Goal: Find specific page/section: Find specific page/section

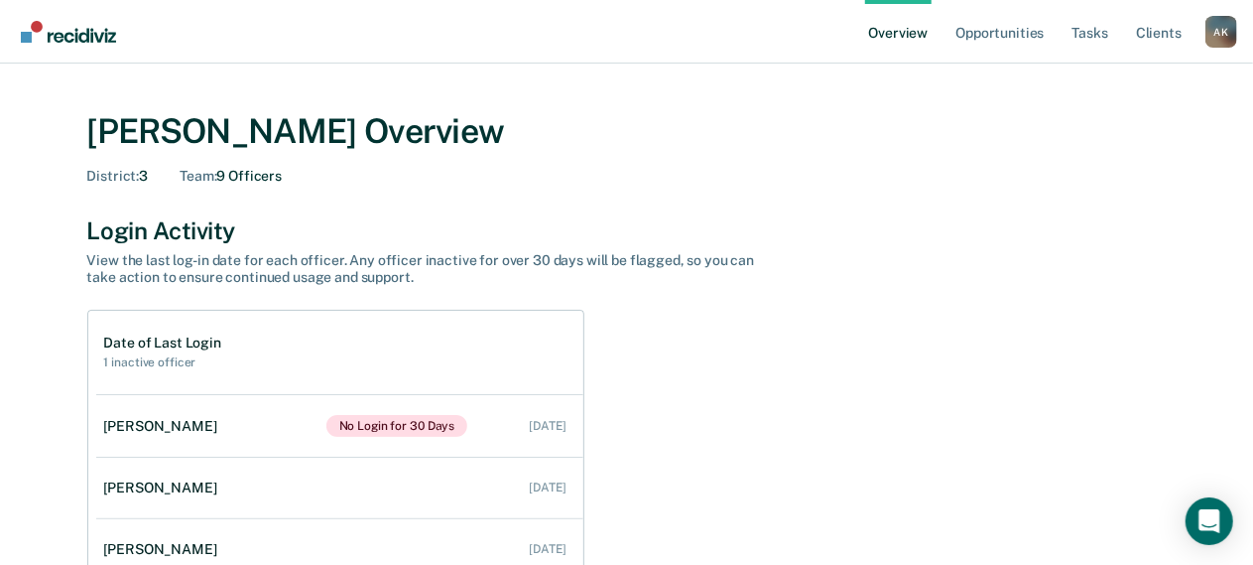
click at [1225, 27] on div "A K" at bounding box center [1222, 32] width 32 height 32
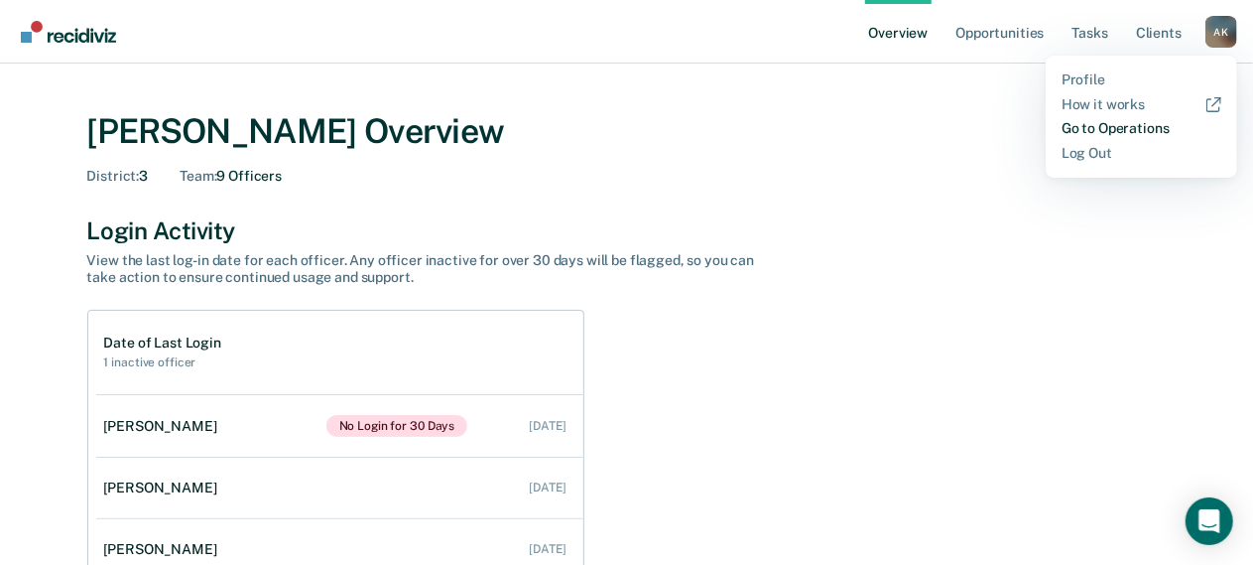
click at [1164, 128] on link "Go to Operations" at bounding box center [1142, 128] width 160 height 17
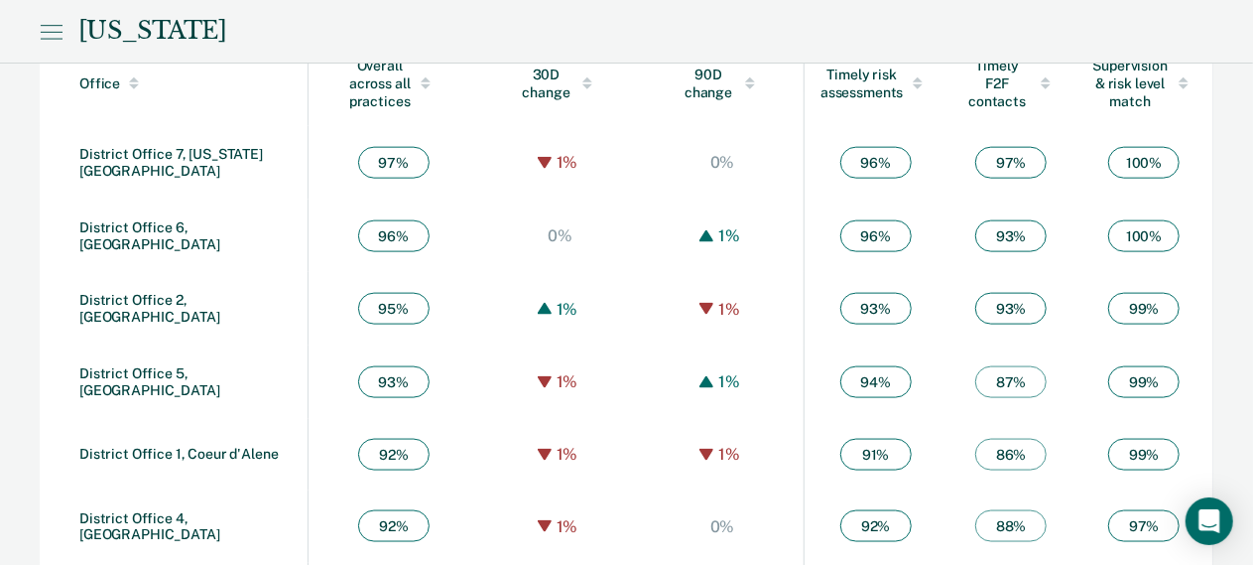
scroll to position [1246, 0]
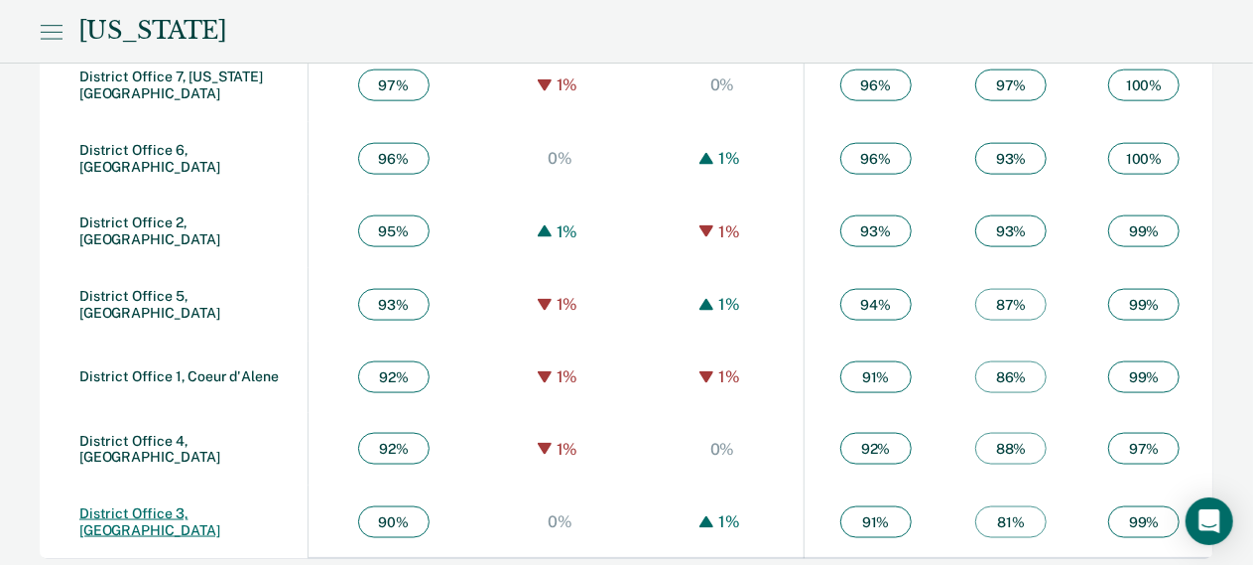
click at [147, 511] on link "District Office 3, [GEOGRAPHIC_DATA]" at bounding box center [149, 521] width 141 height 33
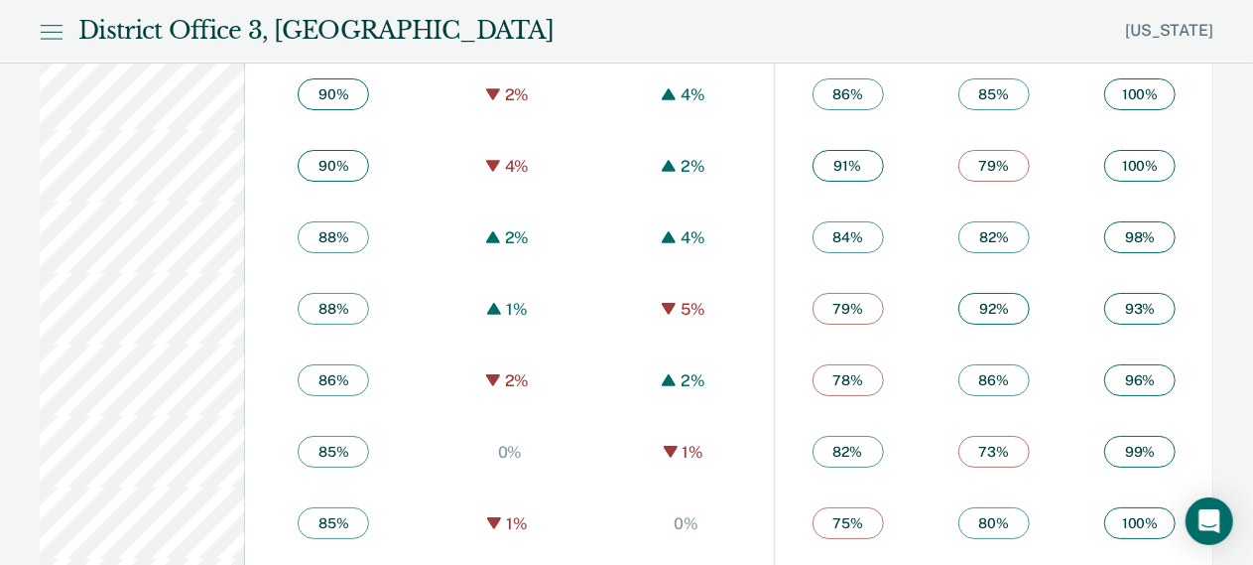
scroll to position [3672, 0]
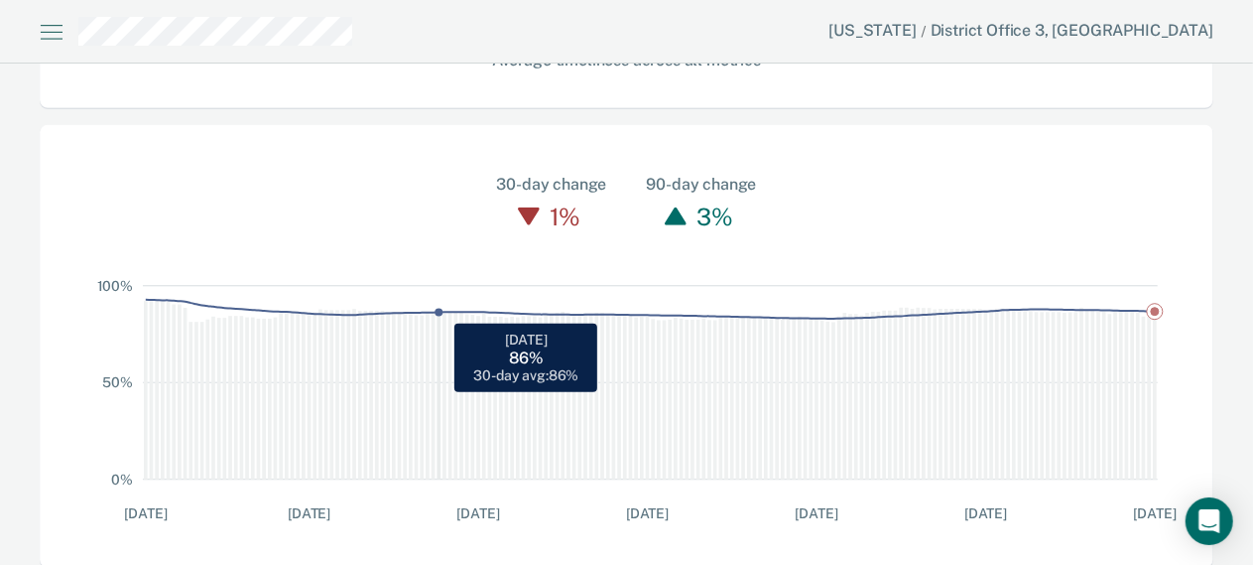
scroll to position [607, 0]
